Goal: Task Accomplishment & Management: Use online tool/utility

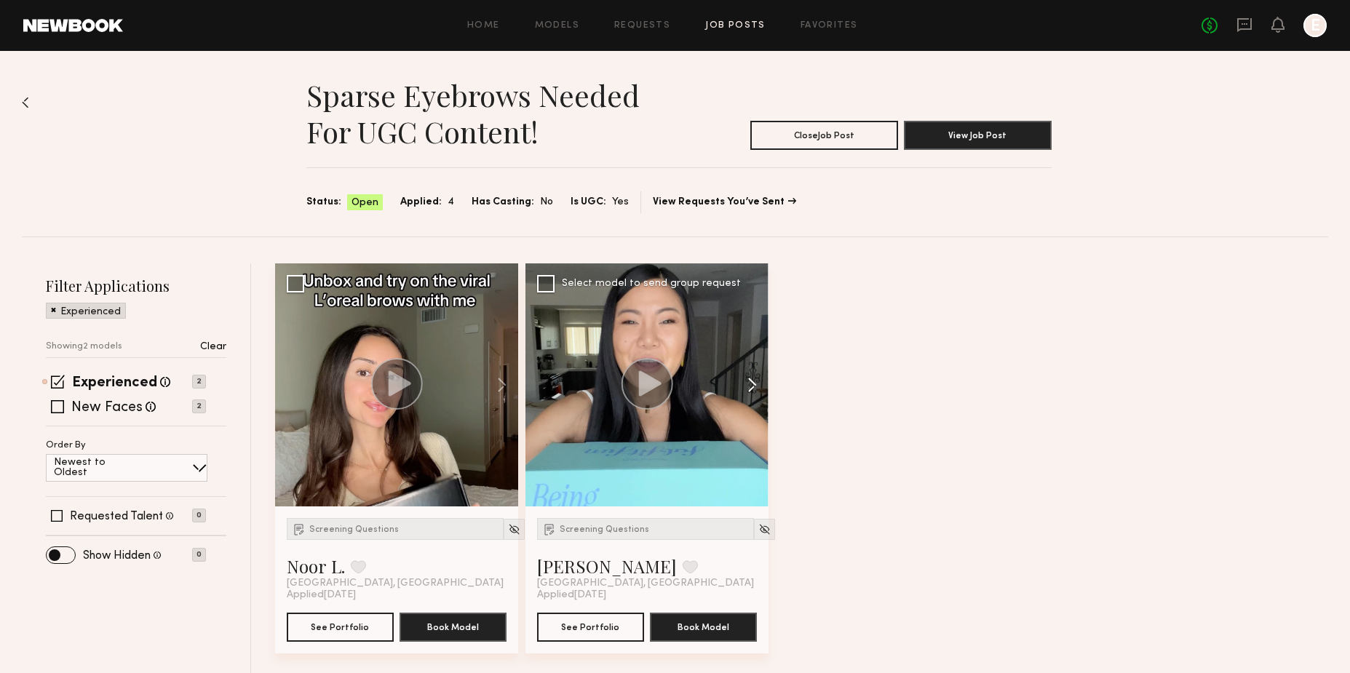
scroll to position [4, 0]
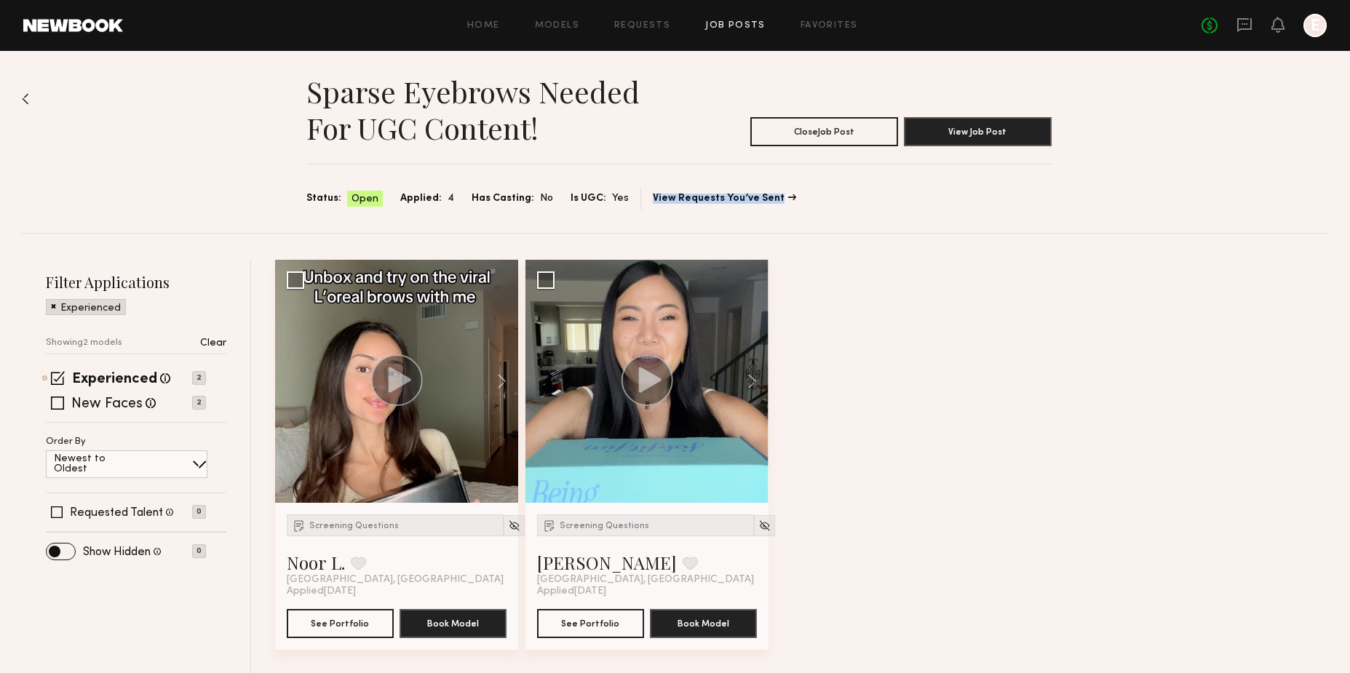
drag, startPoint x: 765, startPoint y: 191, endPoint x: 770, endPoint y: 234, distance: 42.4
click at [770, 228] on div "Sparse Eyebrows Needed for UGC Content! Close Job Post View Job Post Status: Op…" at bounding box center [675, 140] width 1306 height 186
click at [148, 379] on label "Experienced" at bounding box center [114, 380] width 85 height 15
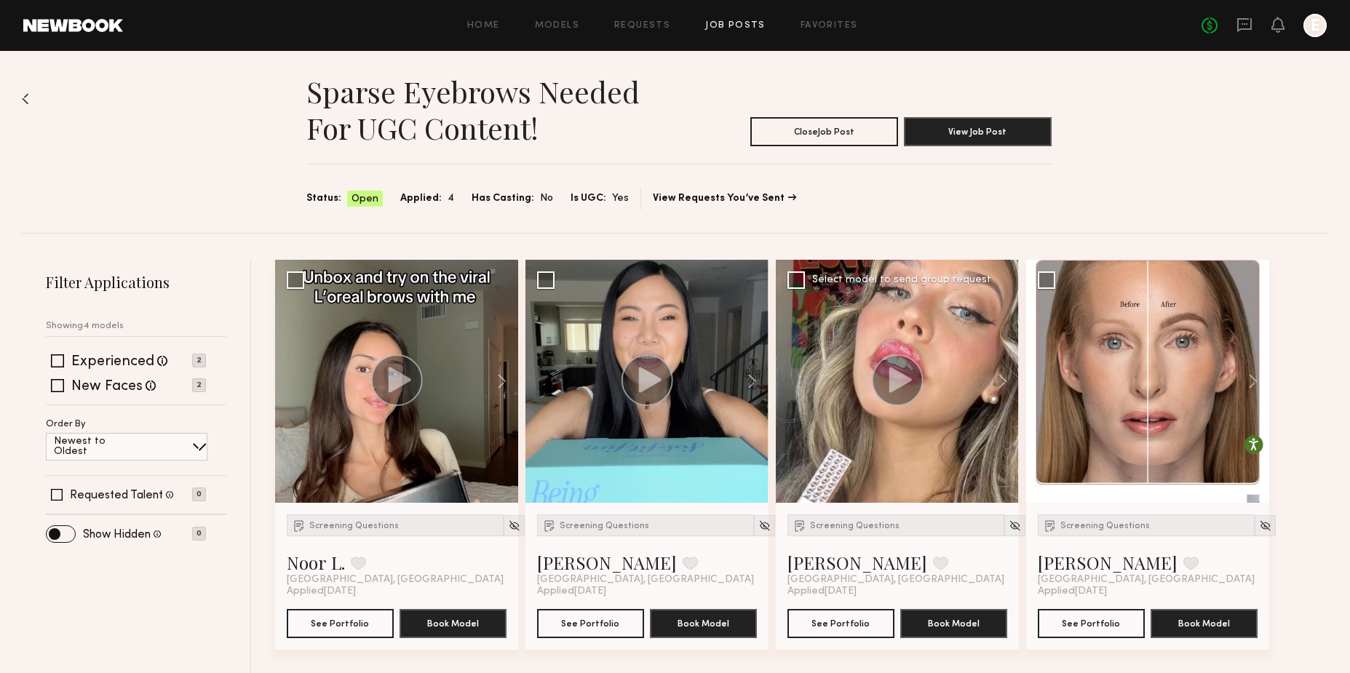
click at [852, 574] on span "[GEOGRAPHIC_DATA], [GEOGRAPHIC_DATA]" at bounding box center [895, 580] width 217 height 12
click at [843, 565] on link "Melanie B." at bounding box center [857, 562] width 140 height 23
click at [581, 562] on link "[PERSON_NAME]" at bounding box center [607, 562] width 140 height 23
click at [451, 354] on div at bounding box center [396, 381] width 243 height 243
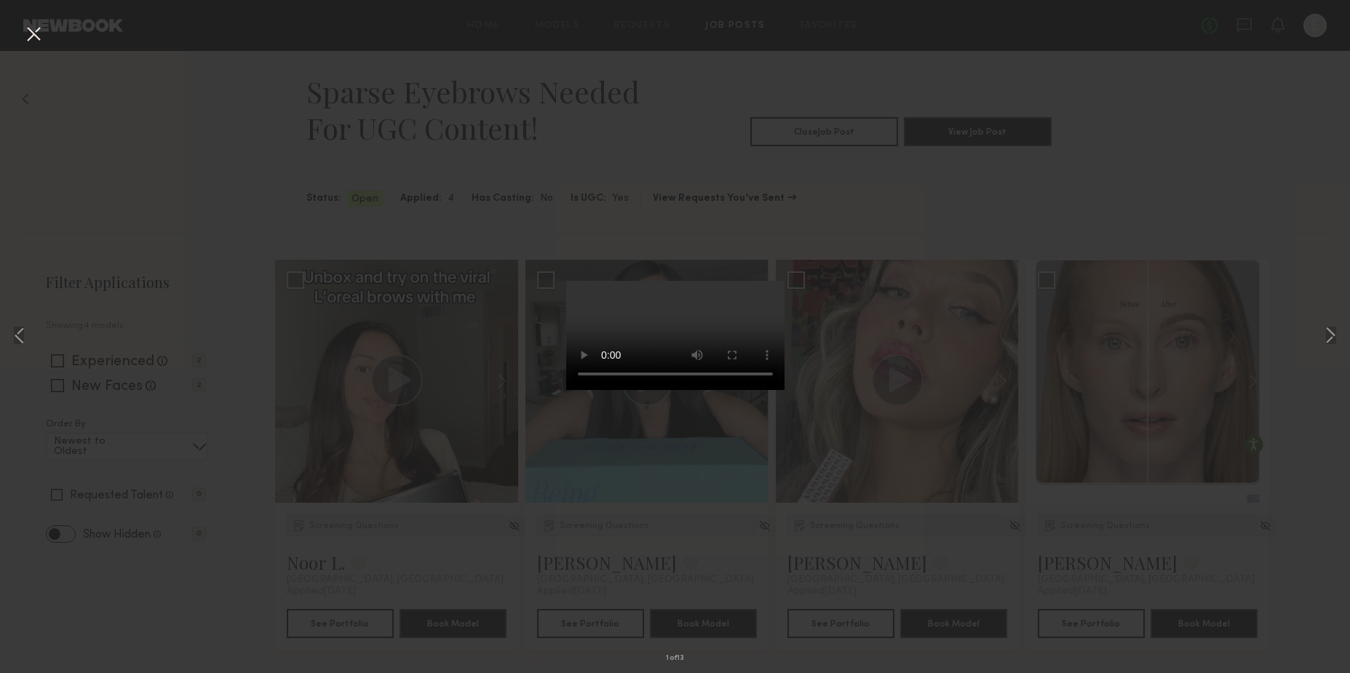
click at [392, 529] on div "1 of 13" at bounding box center [675, 336] width 1350 height 673
click at [35, 46] on button at bounding box center [33, 35] width 23 height 26
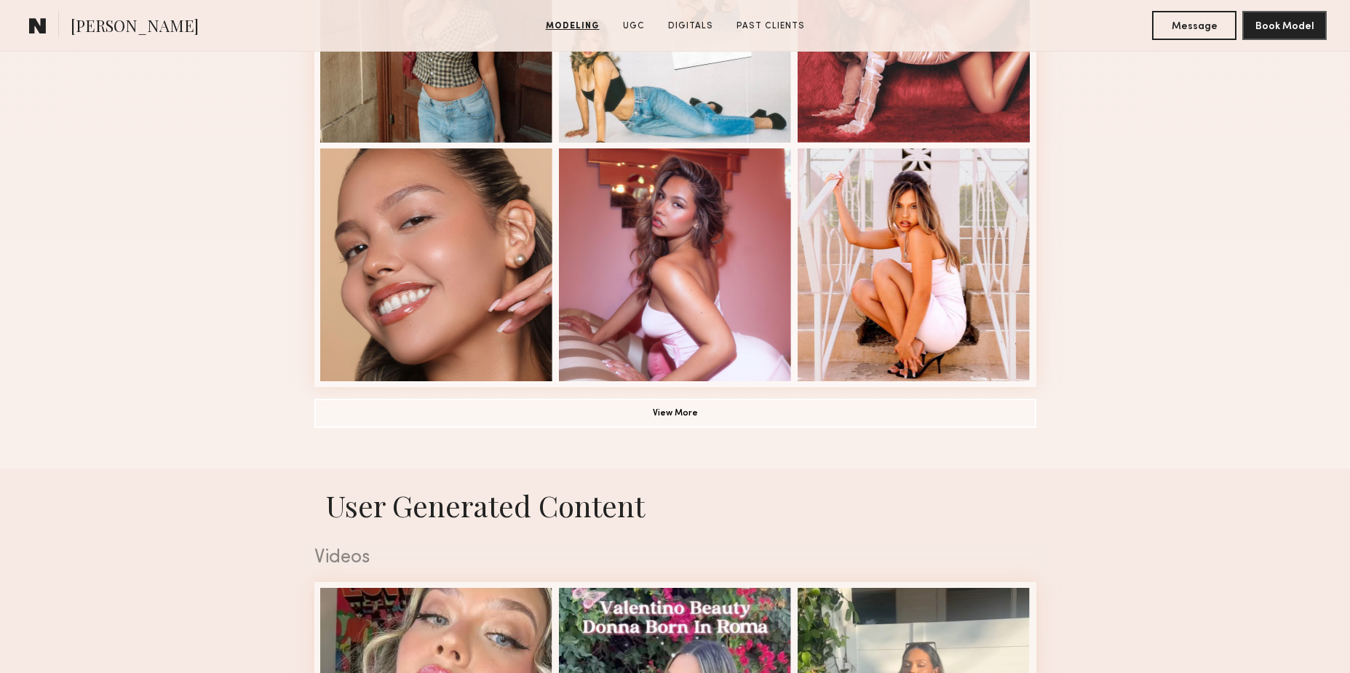
scroll to position [999, 0]
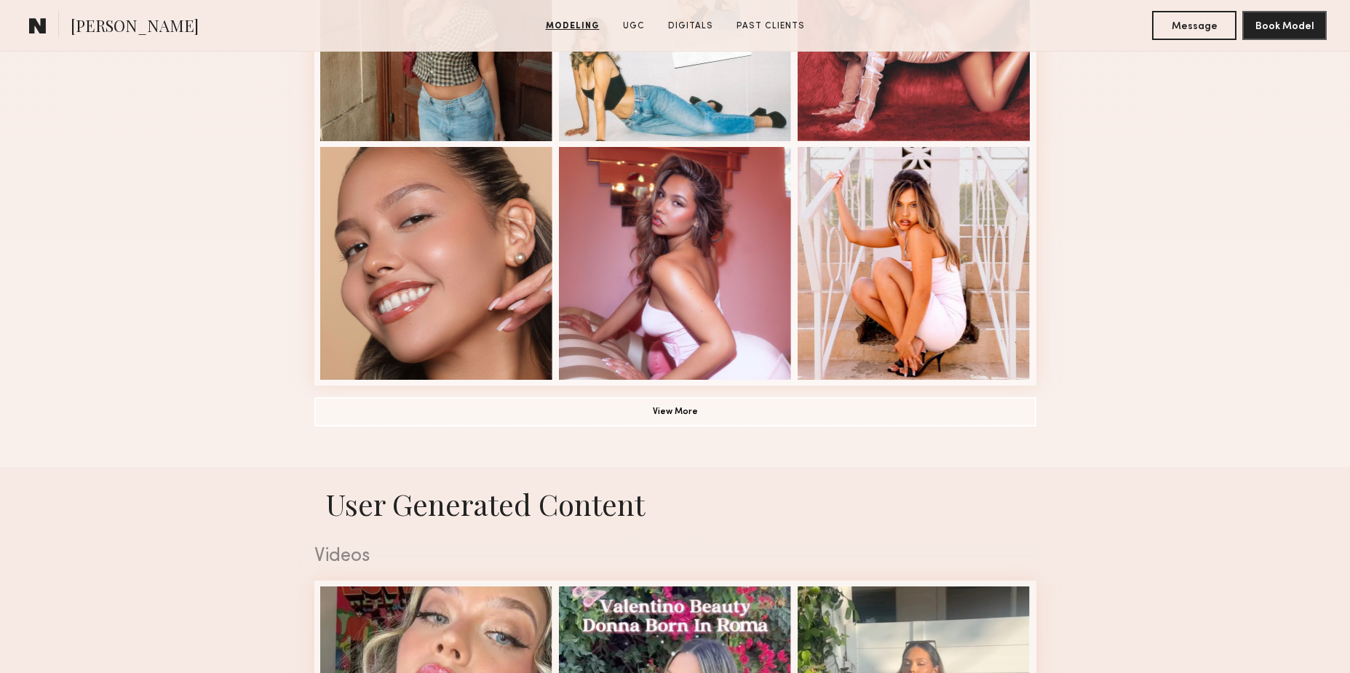
click at [875, 399] on button "View More" at bounding box center [675, 411] width 722 height 29
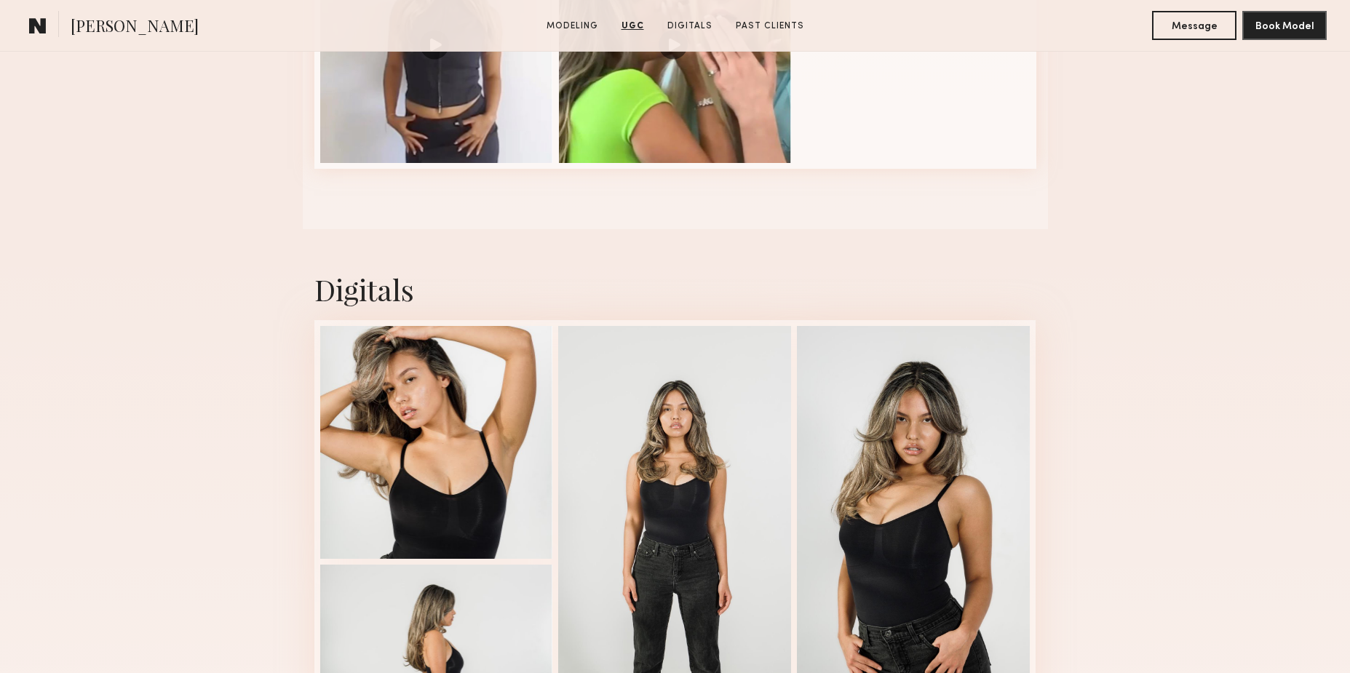
scroll to position [3176, 0]
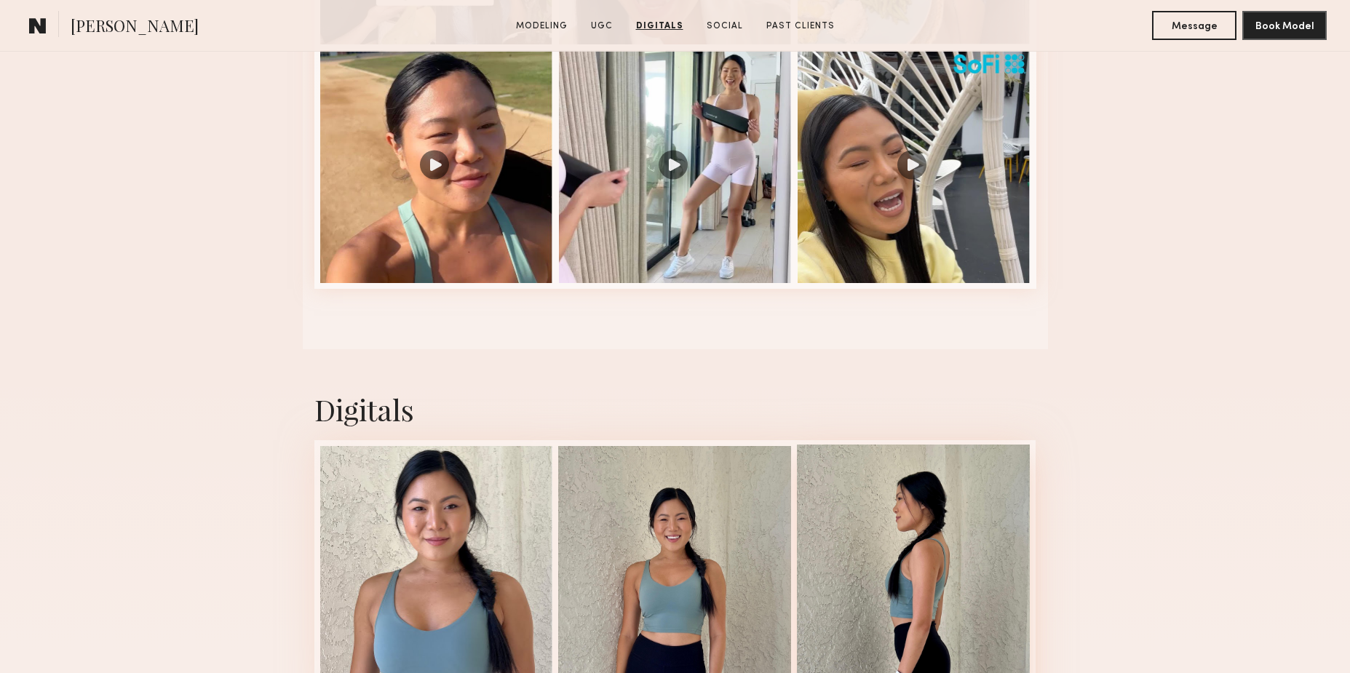
scroll to position [2207, 0]
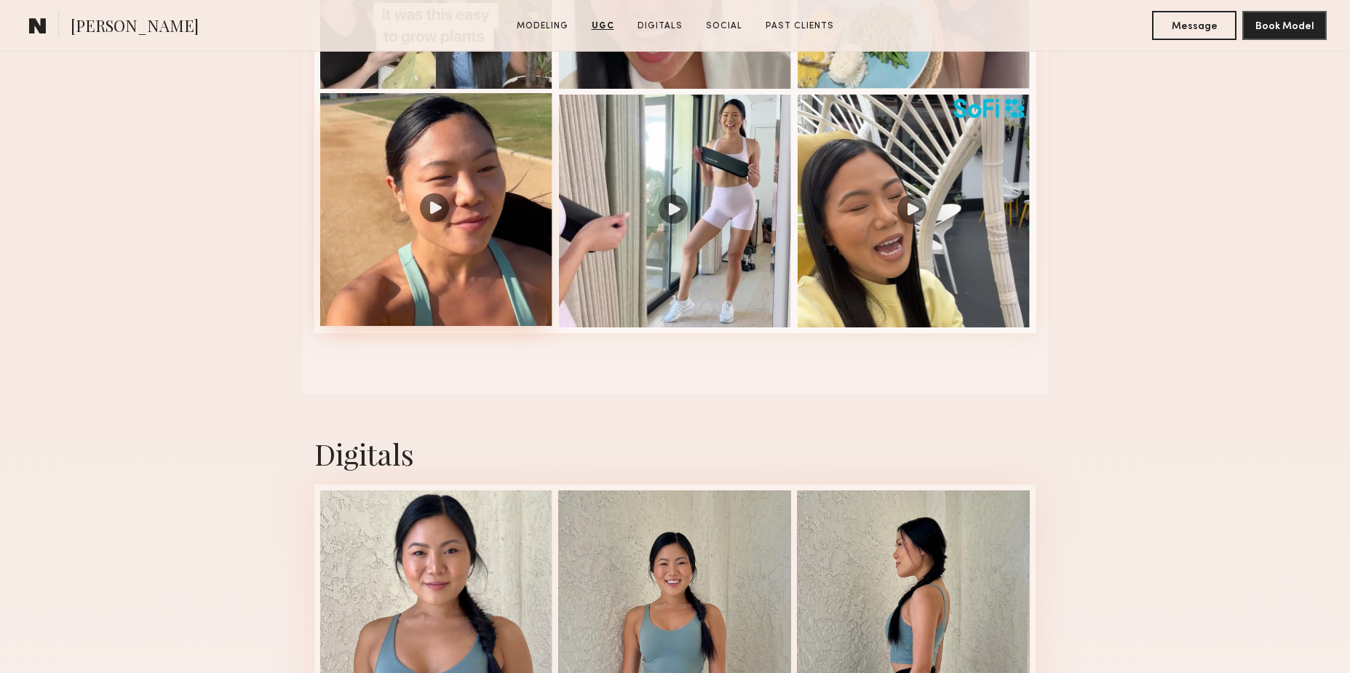
click at [447, 196] on div at bounding box center [436, 209] width 233 height 233
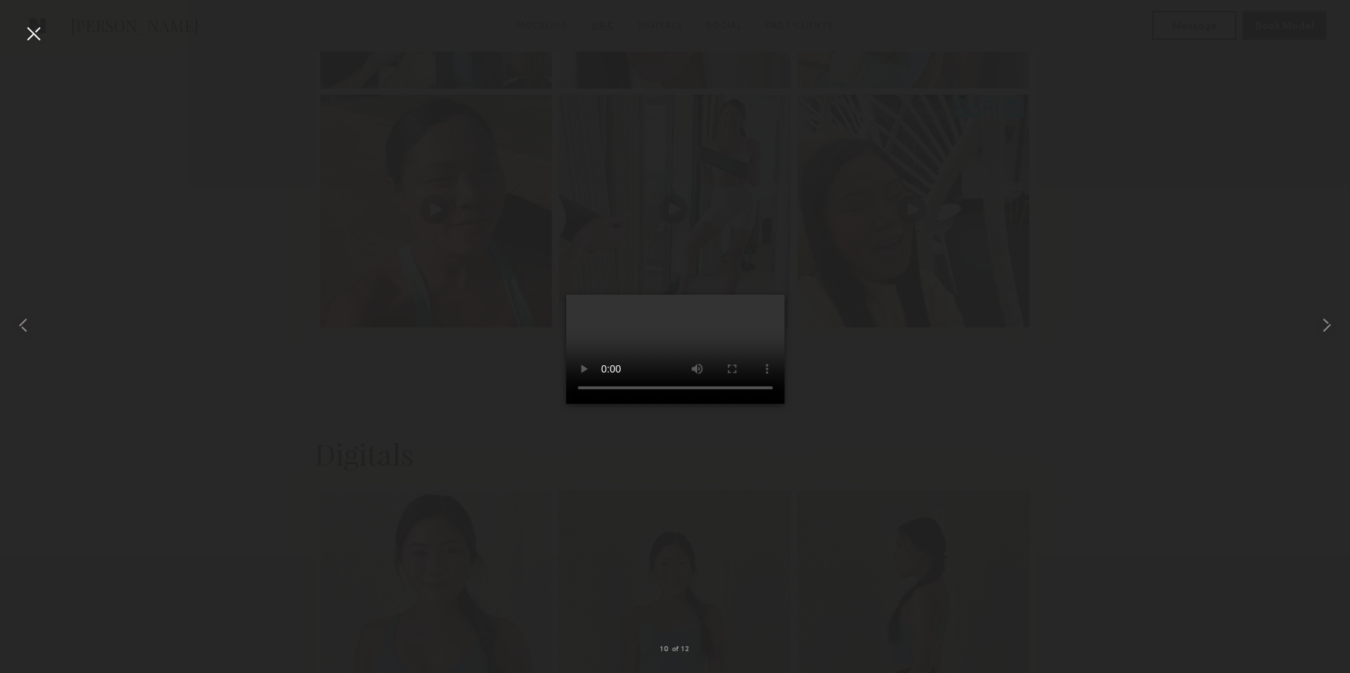
click at [577, 404] on video at bounding box center [675, 349] width 218 height 109
click at [891, 354] on div at bounding box center [675, 324] width 1350 height 603
